Goal: Register for event/course

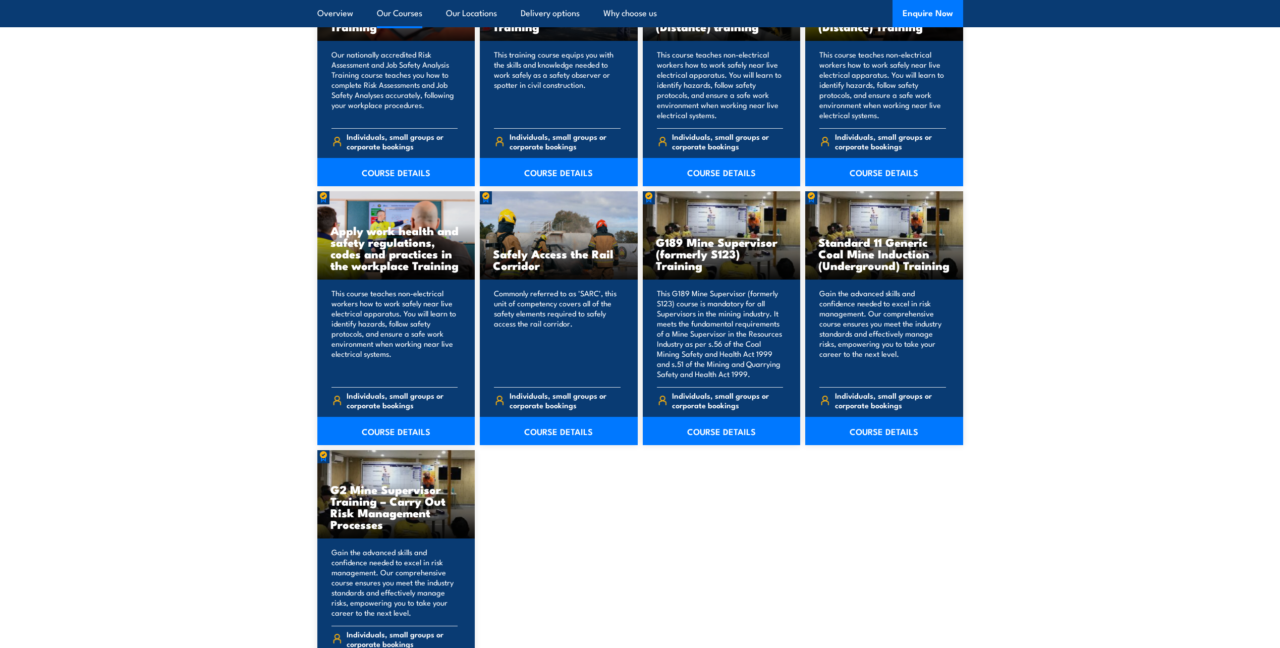
scroll to position [1463, 0]
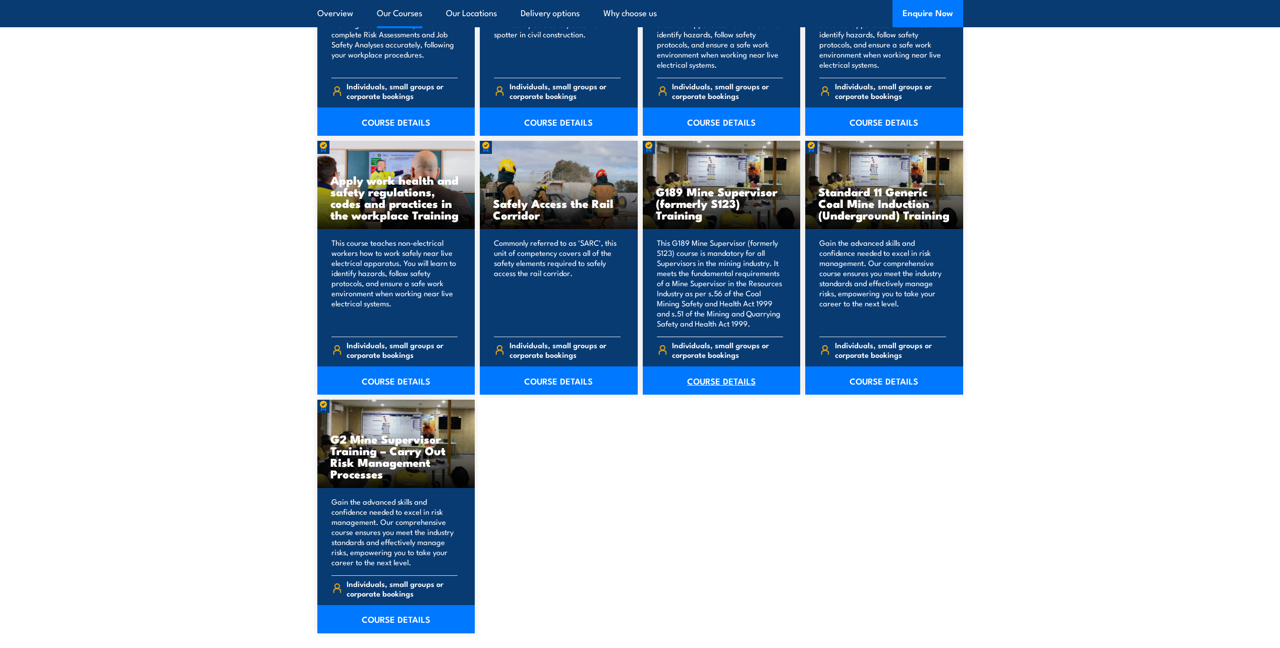
click at [711, 384] on link "COURSE DETAILS" at bounding box center [722, 380] width 158 height 28
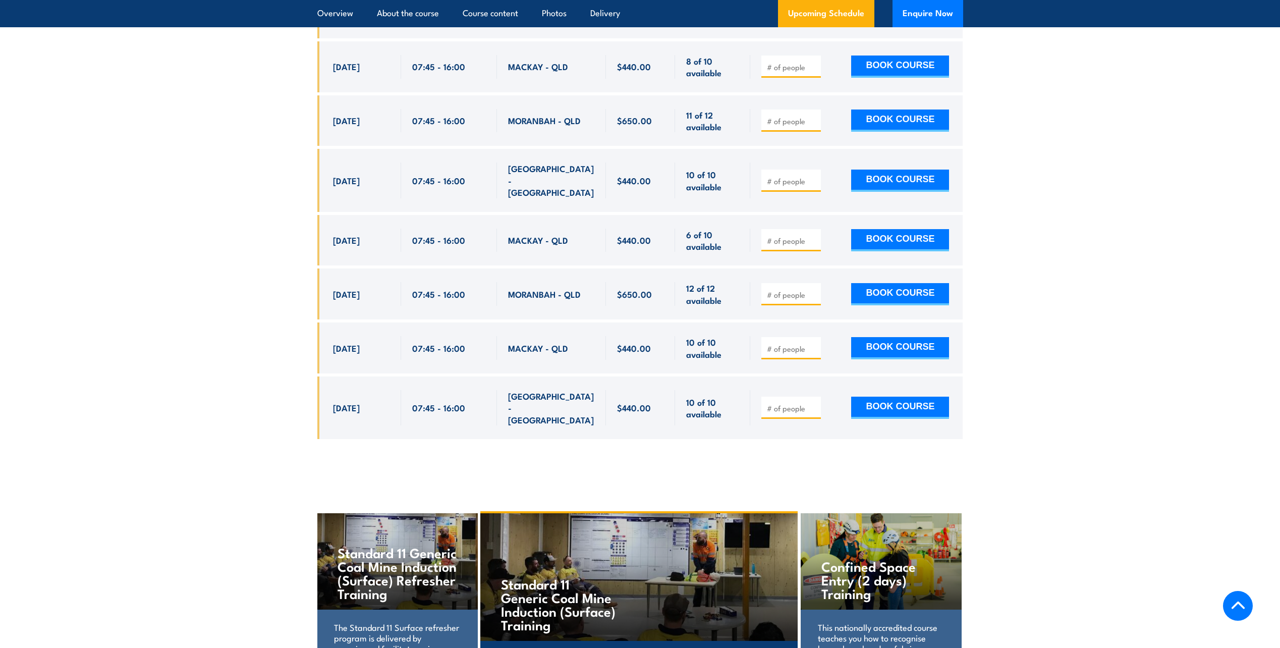
scroll to position [1665, 0]
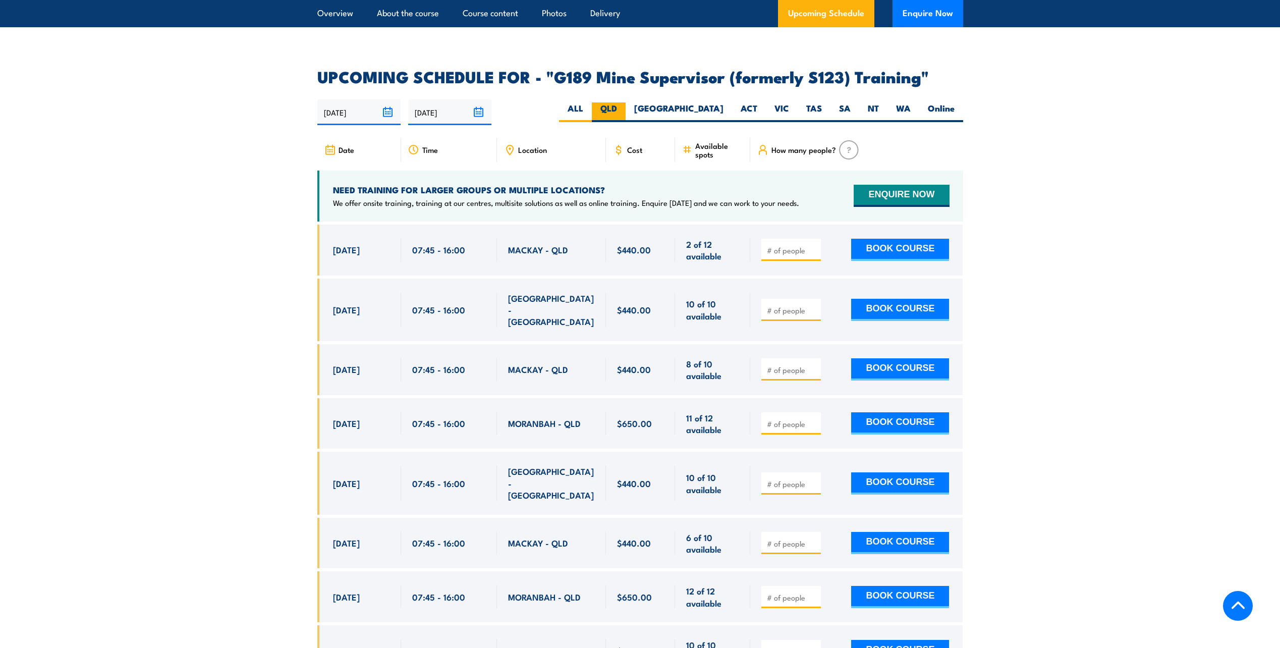
click at [625, 102] on label "QLD" at bounding box center [609, 112] width 34 height 20
click at [623, 102] on input "QLD" at bounding box center [620, 105] width 7 height 7
radio input "true"
click at [625, 102] on label "QLD" at bounding box center [609, 112] width 34 height 20
click at [623, 102] on input "QLD" at bounding box center [620, 105] width 7 height 7
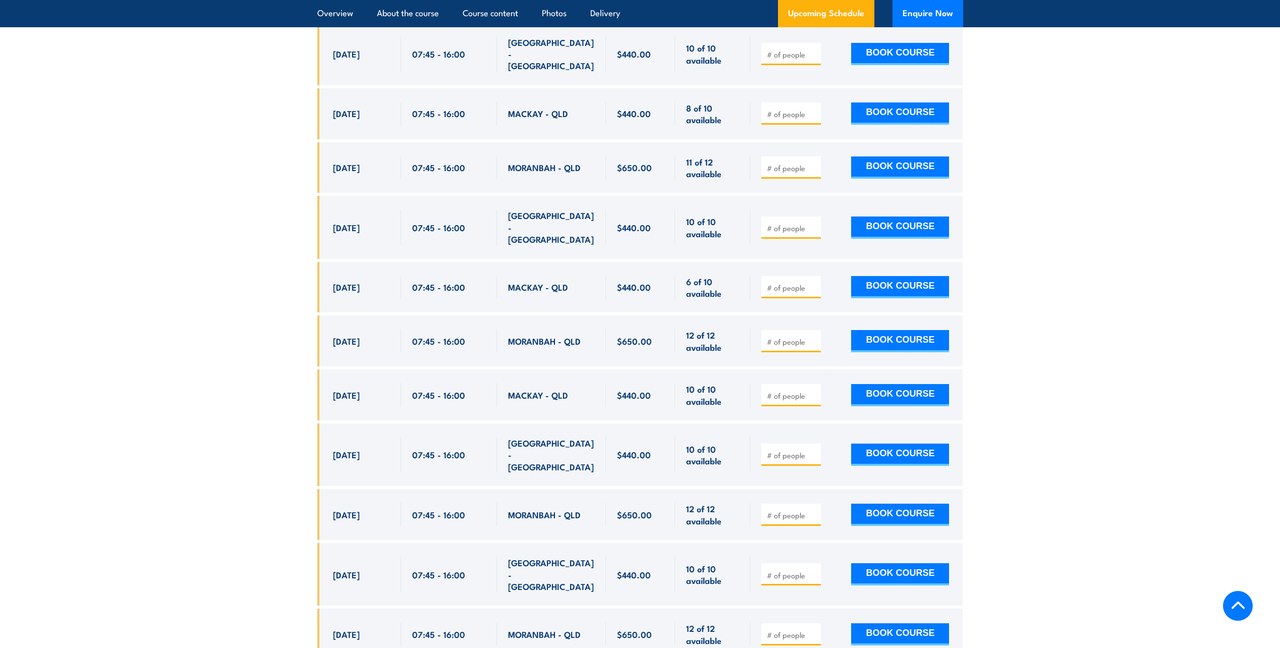
scroll to position [1971, 0]
